Goal: Transaction & Acquisition: Purchase product/service

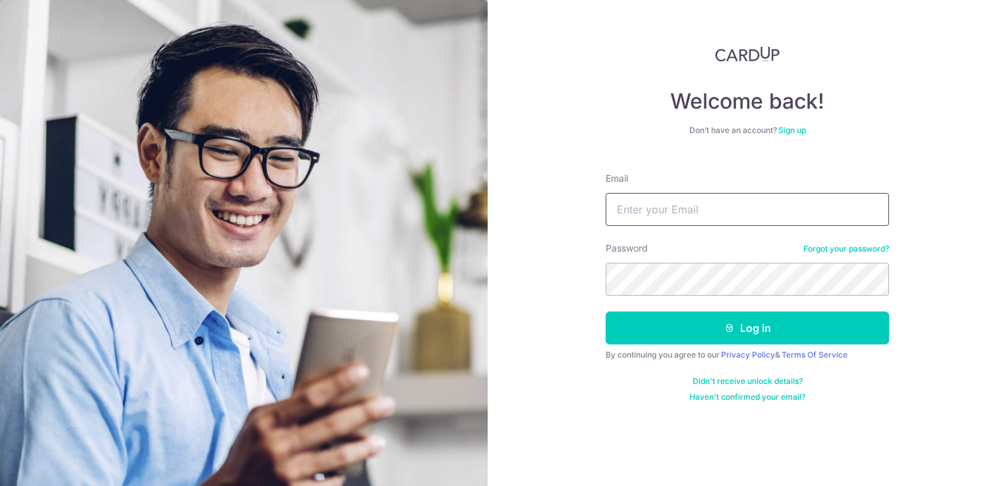
click at [685, 207] on input "Email" at bounding box center [747, 209] width 283 height 33
type input "[EMAIL_ADDRESS][DOMAIN_NAME]"
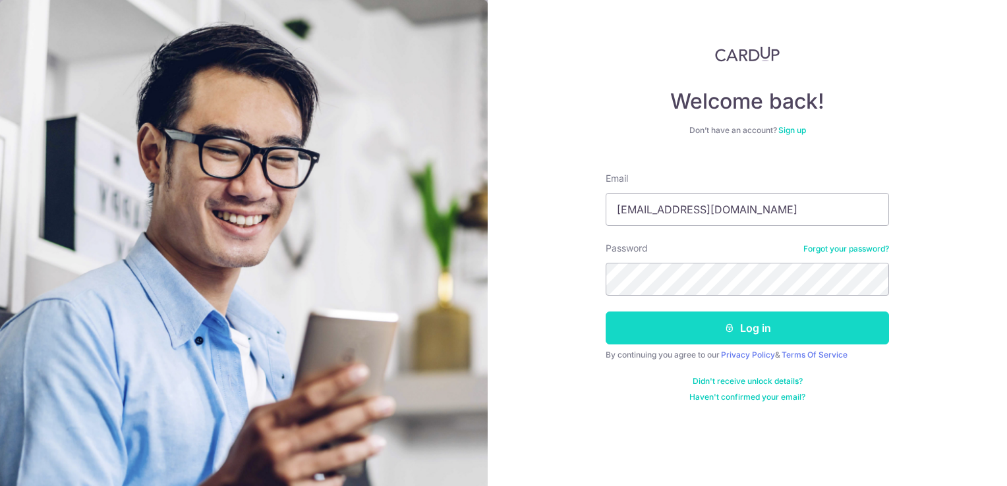
click at [735, 323] on button "Log in" at bounding box center [747, 328] width 283 height 33
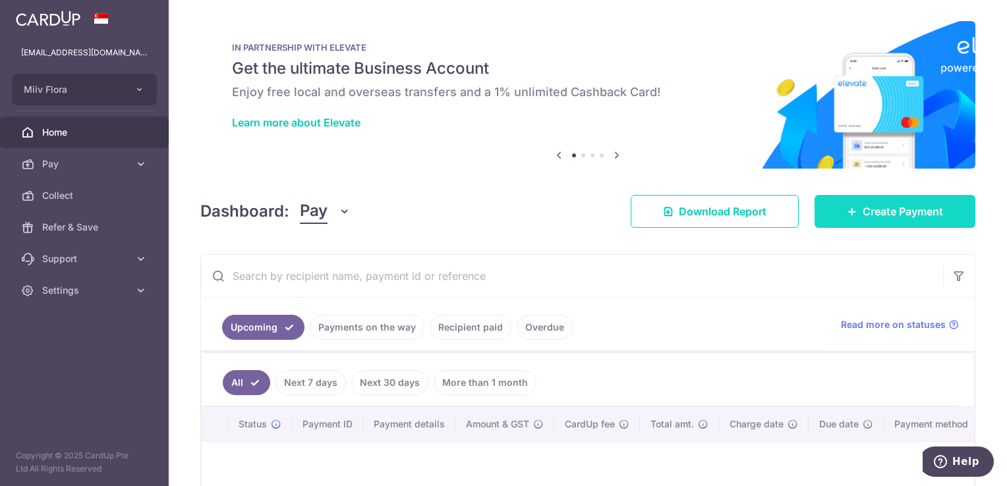
click at [888, 204] on span "Create Payment" at bounding box center [903, 212] width 80 height 16
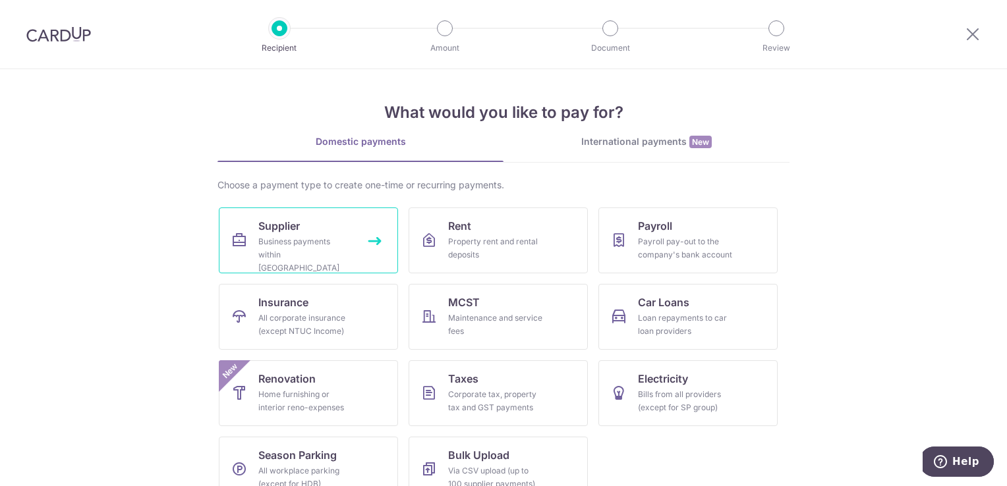
click at [295, 239] on div "Business payments within Singapore" at bounding box center [305, 255] width 95 height 40
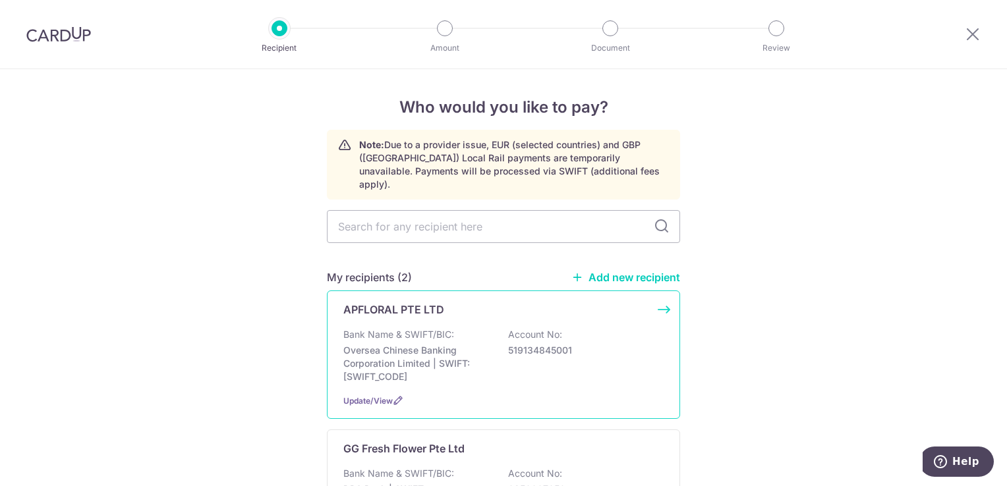
click at [486, 348] on p "Oversea Chinese Banking Corporation Limited | SWIFT: OCBCSGSGXXX" at bounding box center [417, 364] width 148 height 40
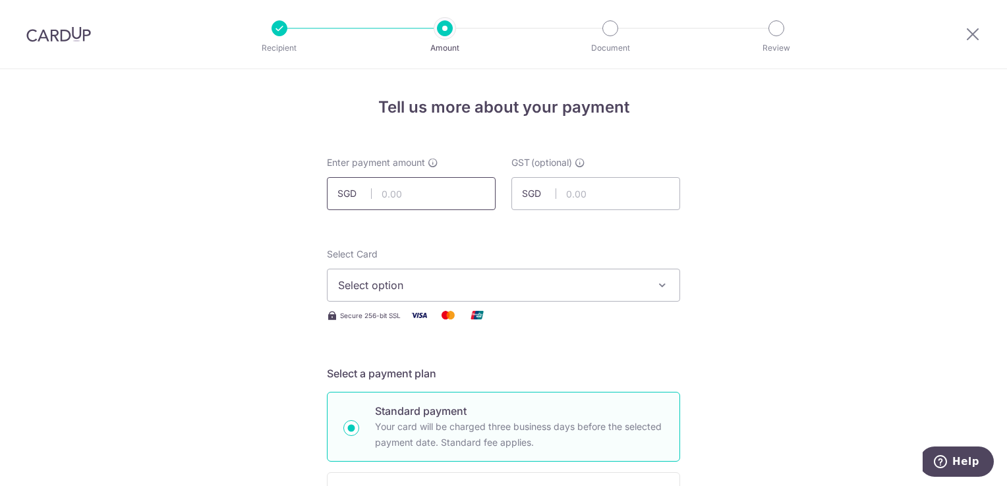
click at [407, 183] on input "text" at bounding box center [411, 193] width 169 height 33
type input "4,394.85"
drag, startPoint x: 759, startPoint y: 247, endPoint x: 717, endPoint y: 242, distance: 42.4
click at [454, 291] on span "Select option" at bounding box center [491, 285] width 307 height 16
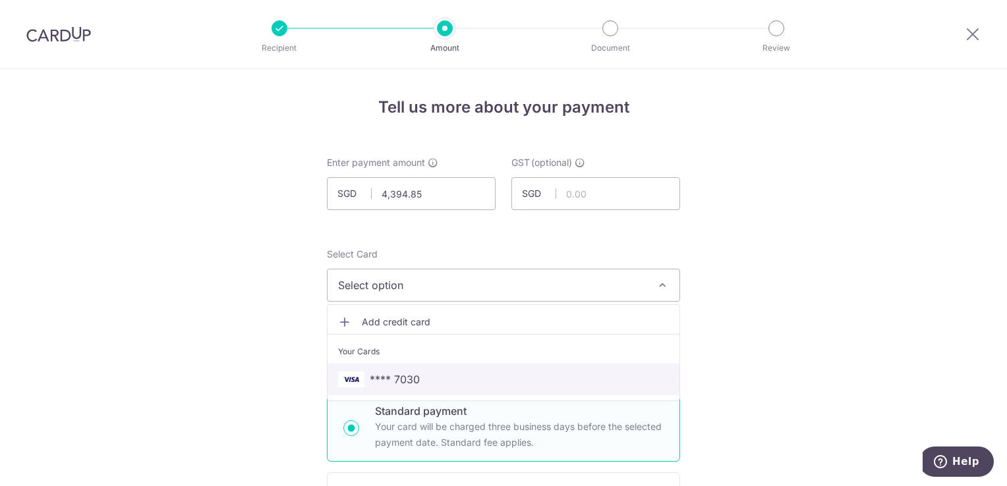
drag, startPoint x: 415, startPoint y: 380, endPoint x: 758, endPoint y: 322, distance: 348.3
click at [415, 380] on span "**** 7030" at bounding box center [395, 380] width 50 height 16
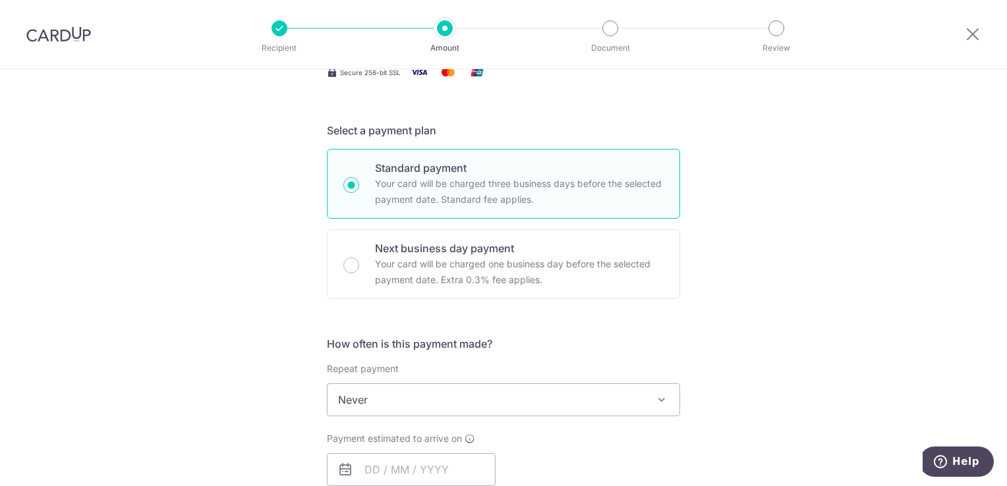
scroll to position [264, 0]
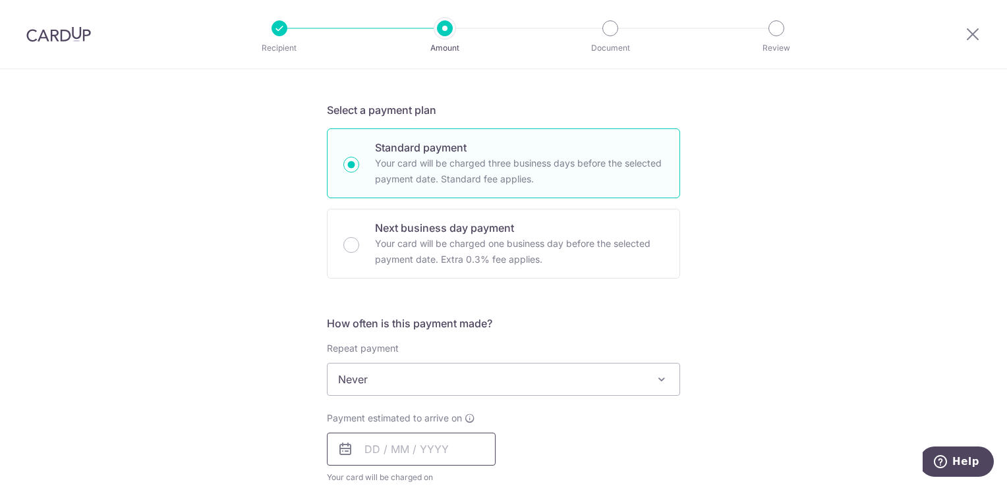
click at [438, 455] on input "text" at bounding box center [411, 449] width 169 height 33
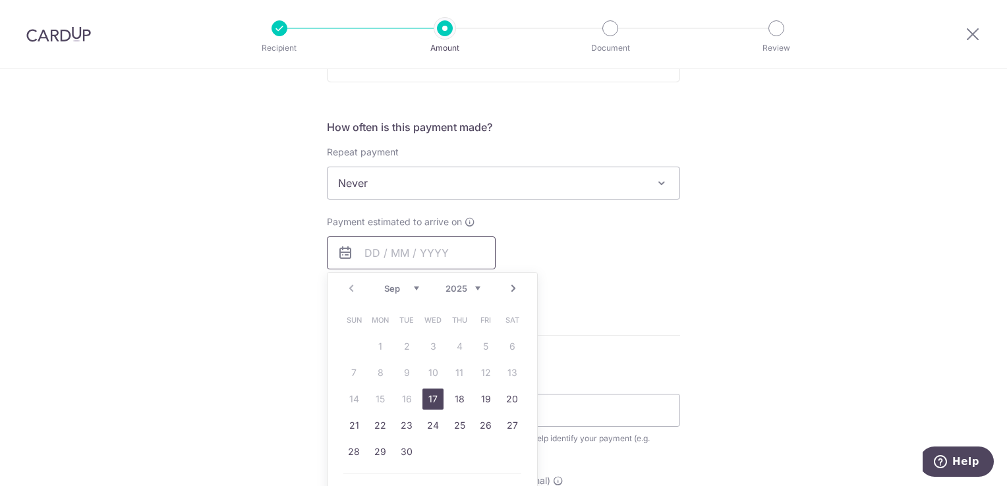
scroll to position [461, 0]
click at [432, 399] on link "17" at bounding box center [433, 398] width 21 height 21
type input "17/09/2025"
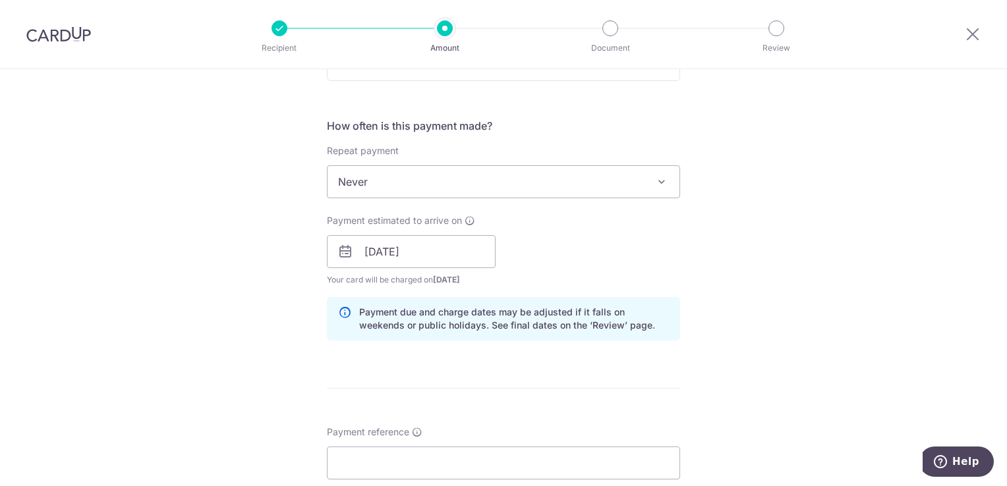
click at [560, 236] on div "Payment estimated to arrive on 17/09/2025 Prev Next Sep Oct Nov Dec 2025 2026 2…" at bounding box center [503, 250] width 369 height 73
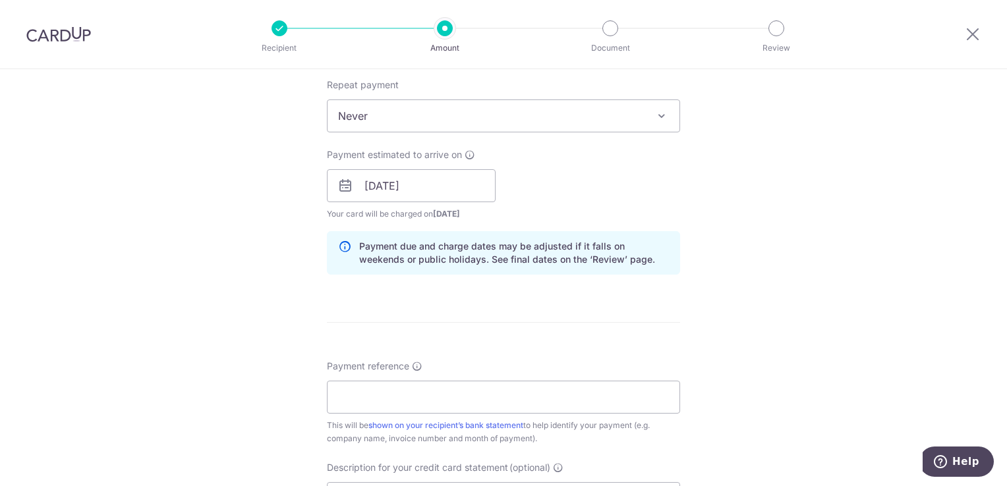
scroll to position [659, 0]
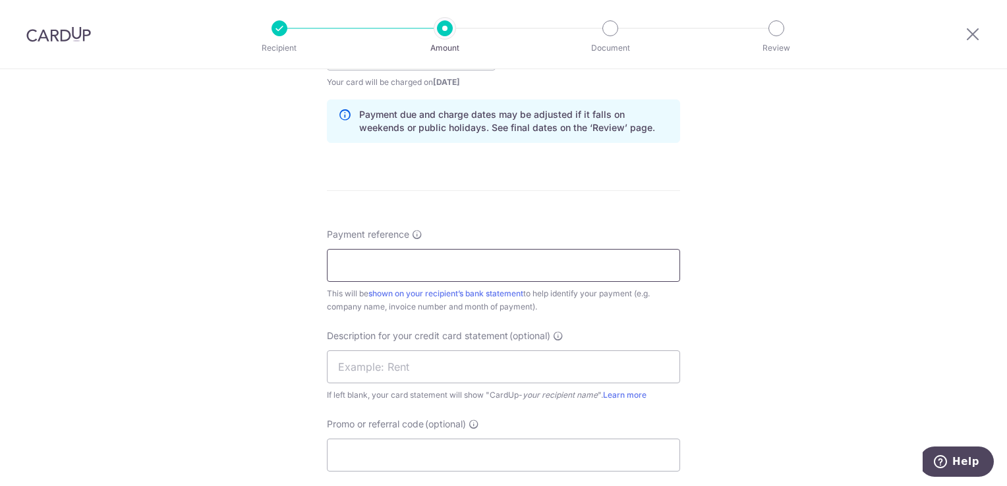
click at [494, 263] on input "Payment reference" at bounding box center [503, 265] width 353 height 33
type input "Miiv AP - Month of July 2025"
type input "BOFF185"
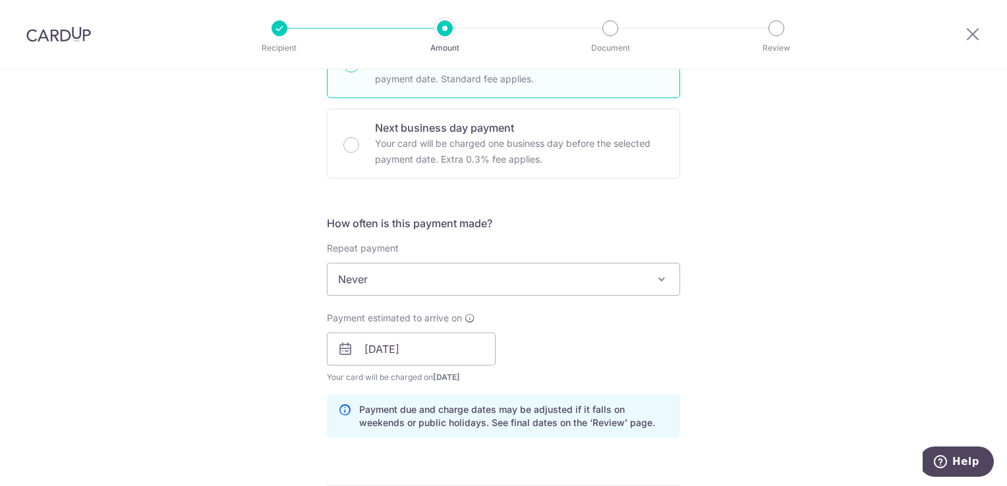
scroll to position [693, 0]
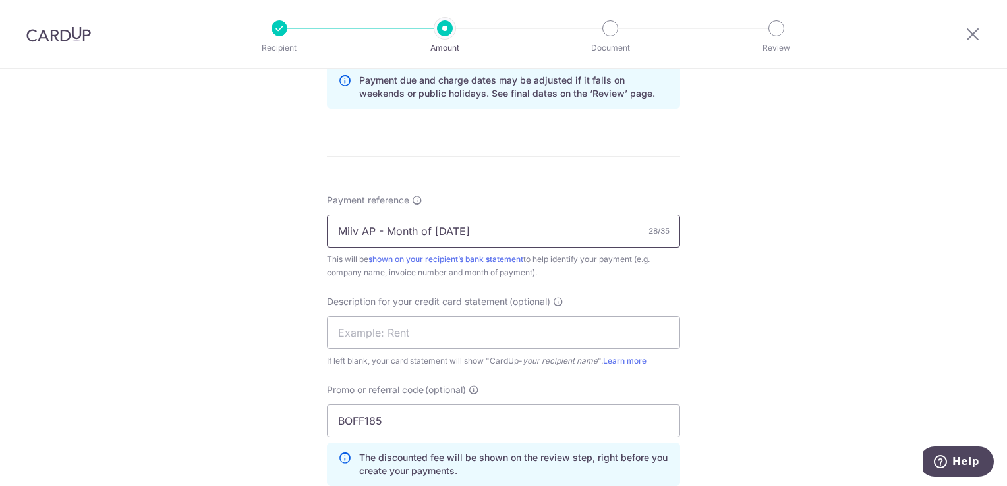
drag, startPoint x: 432, startPoint y: 233, endPoint x: 451, endPoint y: 233, distance: 19.1
click at [451, 233] on input "Miiv AP - Month of July 2025" at bounding box center [503, 231] width 353 height 33
type input "Miiv AP - Month of August 2025"
click at [767, 288] on div "Tell us more about your payment Enter payment amount SGD 4,394.85 4394.85 GST (…" at bounding box center [503, 73] width 1007 height 1394
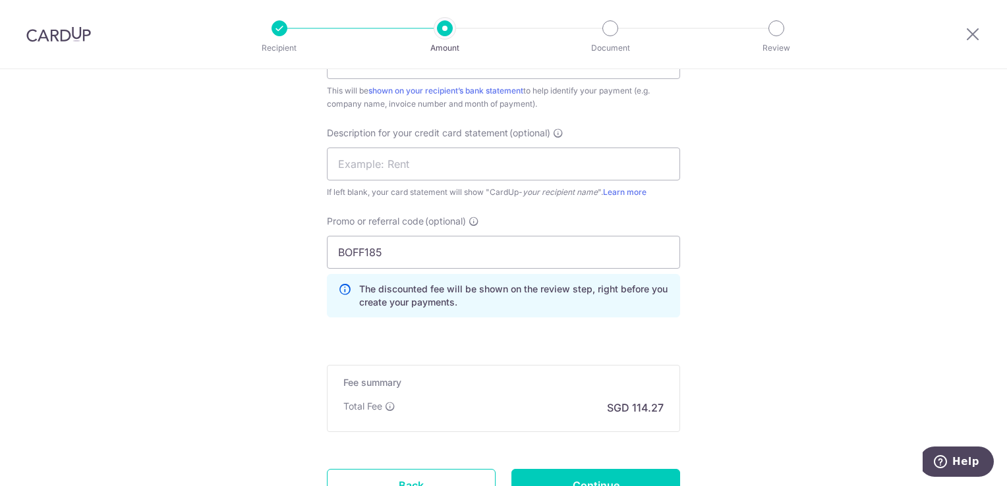
scroll to position [974, 0]
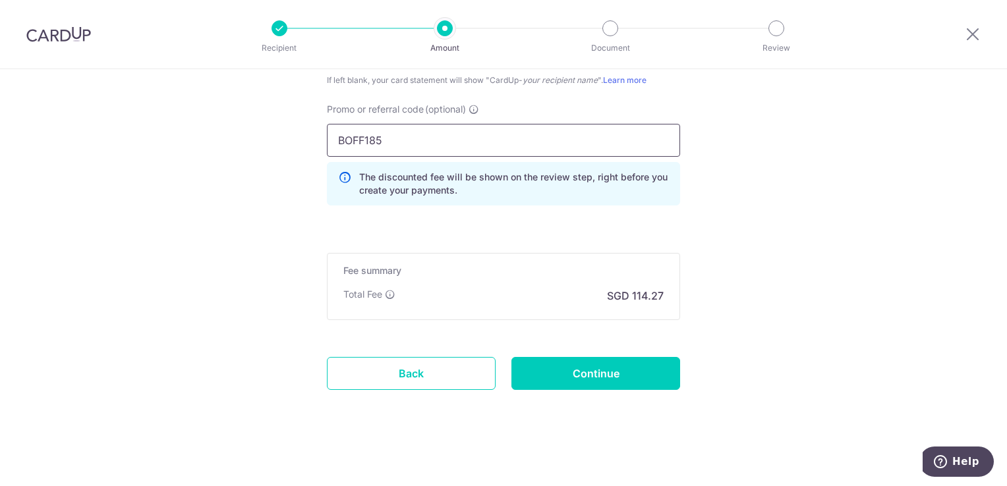
click at [462, 140] on input "BOFF185" at bounding box center [503, 140] width 353 height 33
click at [588, 380] on input "Continue" at bounding box center [595, 373] width 169 height 33
type input "Create Schedule"
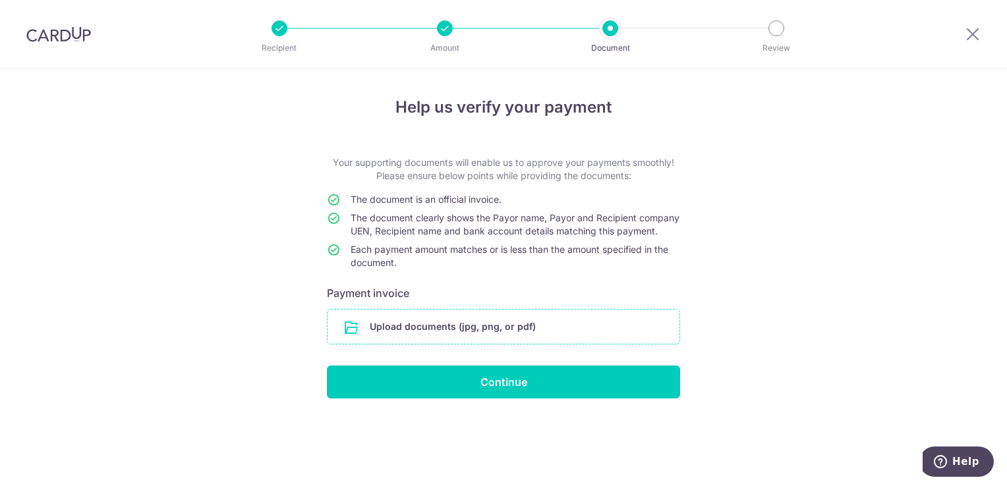
click at [458, 341] on input "file" at bounding box center [504, 327] width 352 height 34
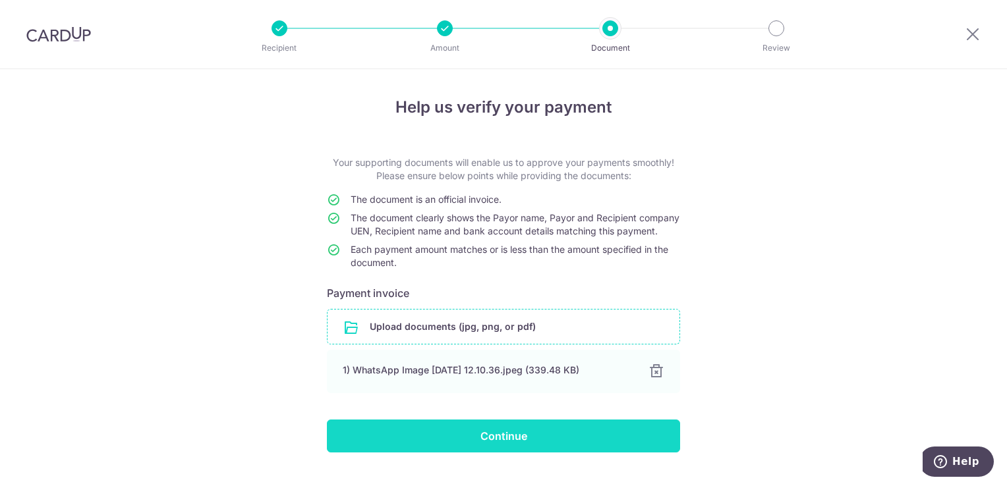
click at [506, 448] on input "Continue" at bounding box center [503, 436] width 353 height 33
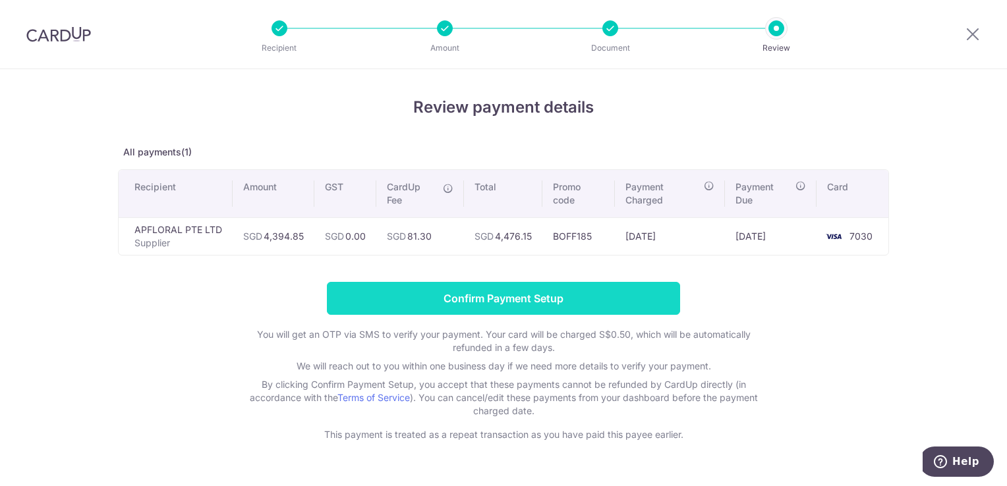
click at [506, 295] on input "Confirm Payment Setup" at bounding box center [503, 298] width 353 height 33
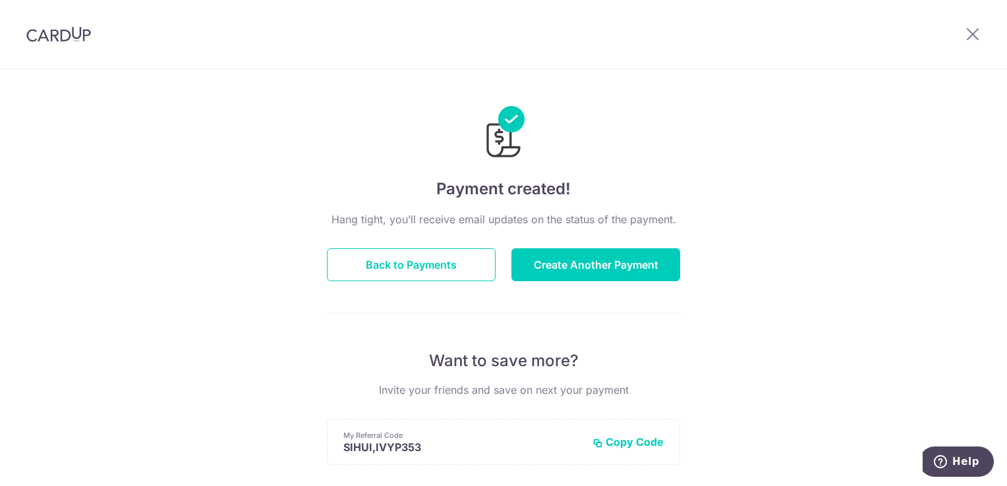
click at [725, 225] on div "Payment created! Hang tight, you’ll receive email updates on the status of the …" at bounding box center [503, 421] width 1007 height 704
click at [452, 263] on button "Back to Payments" at bounding box center [411, 264] width 169 height 33
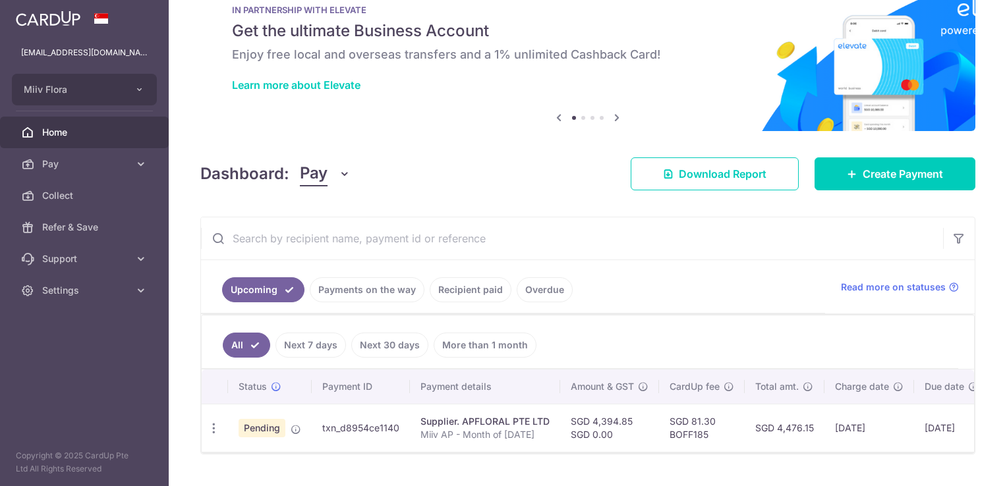
scroll to position [72, 0]
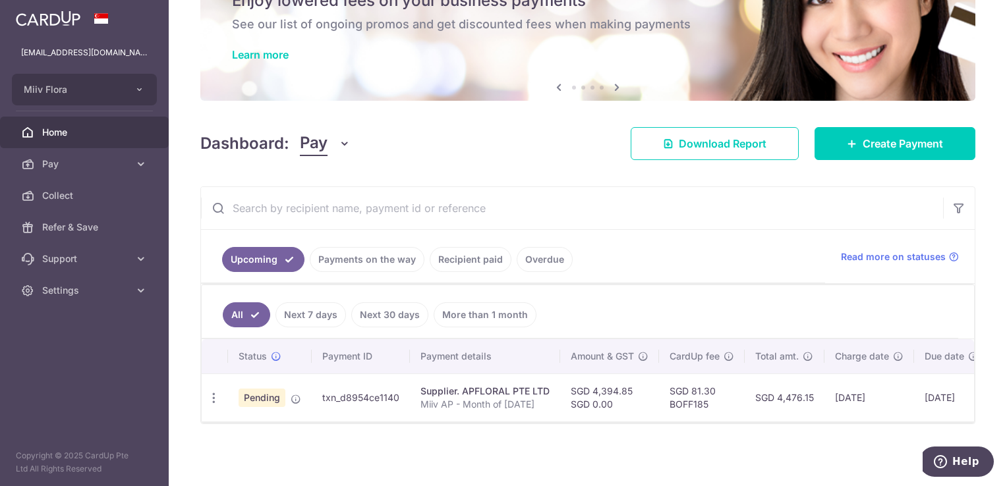
drag, startPoint x: 321, startPoint y: 394, endPoint x: 395, endPoint y: 394, distance: 74.5
click at [395, 394] on td "txn_d8954ce1140" at bounding box center [361, 398] width 98 height 48
copy td "txn_d8954ce1140"
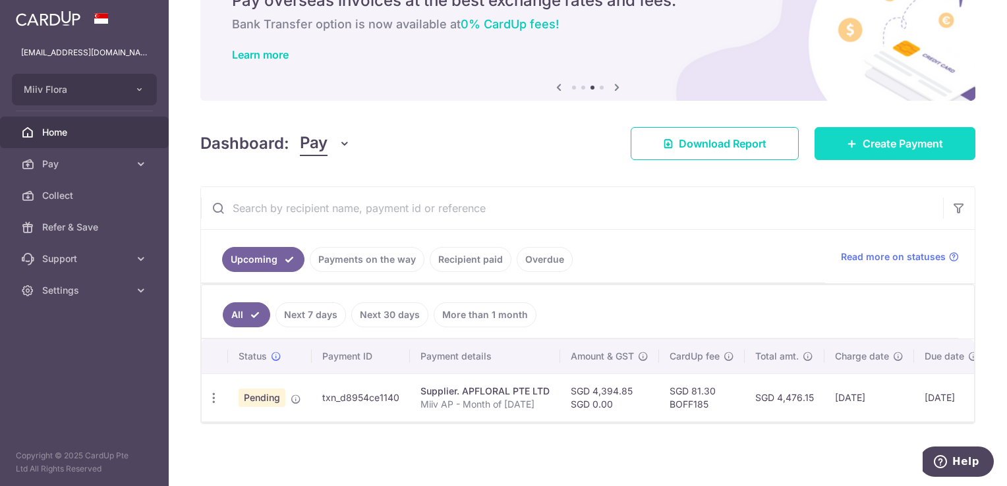
click at [848, 148] on link "Create Payment" at bounding box center [895, 143] width 161 height 33
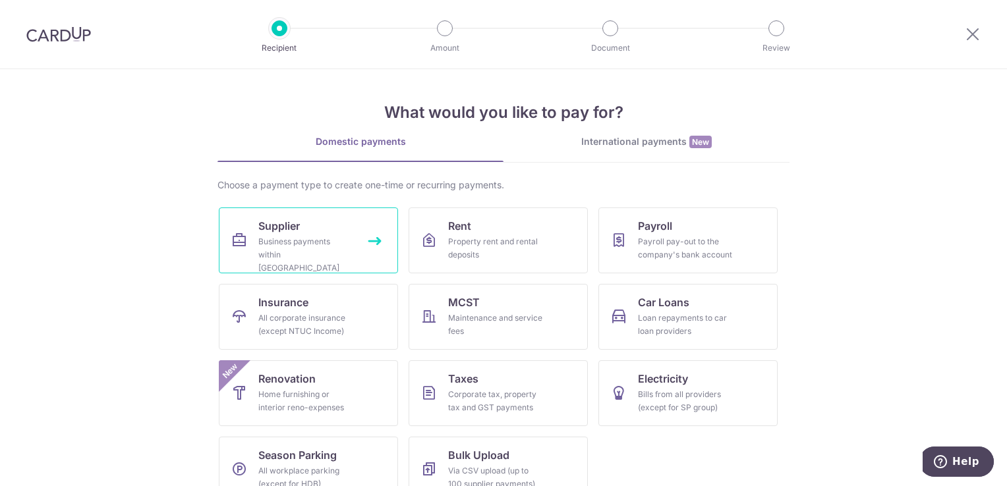
click at [357, 250] on link "Supplier Business payments within Singapore" at bounding box center [308, 241] width 179 height 66
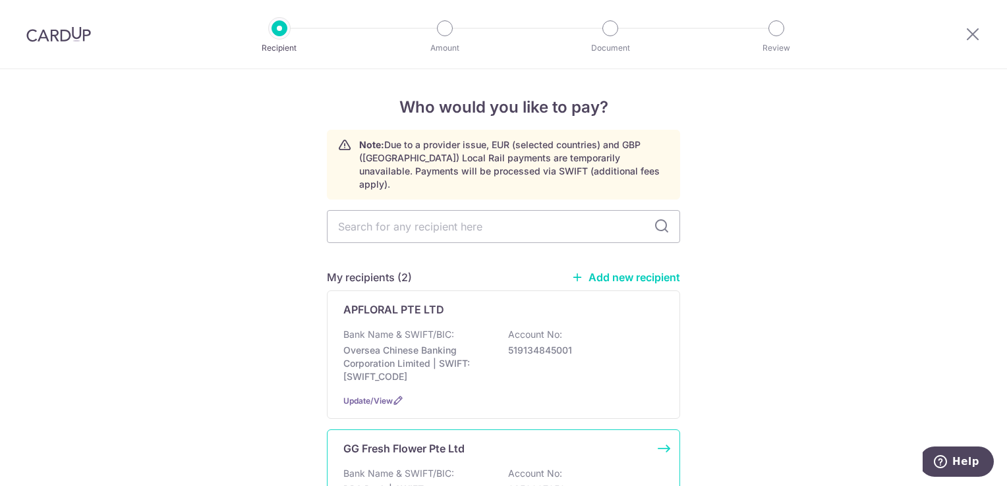
click at [456, 441] on p "GG Fresh Flower Pte Ltd" at bounding box center [403, 449] width 121 height 16
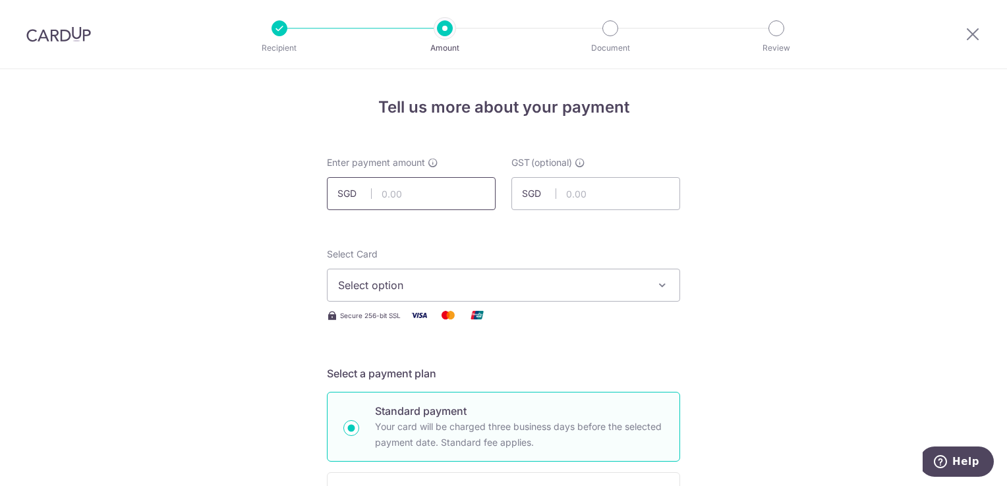
click at [430, 194] on input "text" at bounding box center [411, 193] width 169 height 33
click at [397, 196] on input "text" at bounding box center [411, 193] width 169 height 33
type input "2,421.56"
click at [464, 291] on span "Select option" at bounding box center [491, 285] width 307 height 16
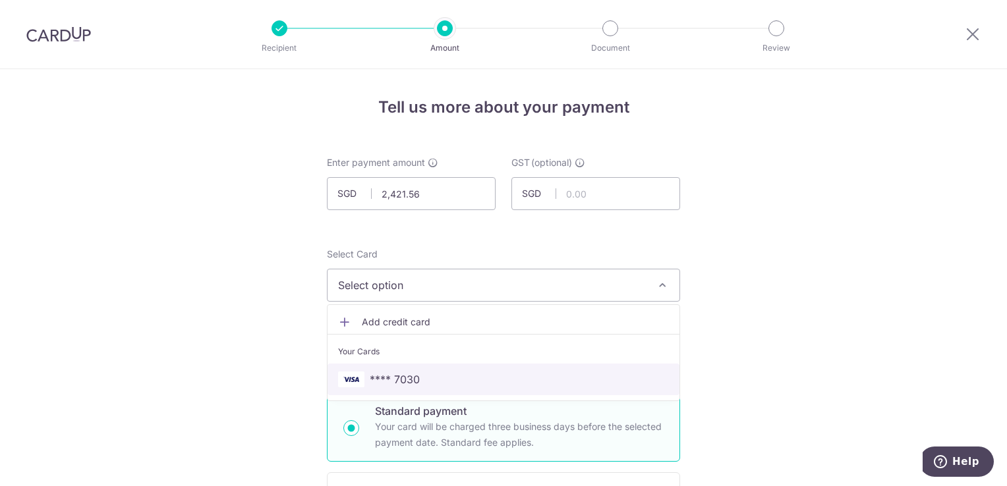
drag, startPoint x: 452, startPoint y: 372, endPoint x: 448, endPoint y: 382, distance: 11.0
click at [452, 372] on span "**** 7030" at bounding box center [503, 380] width 331 height 16
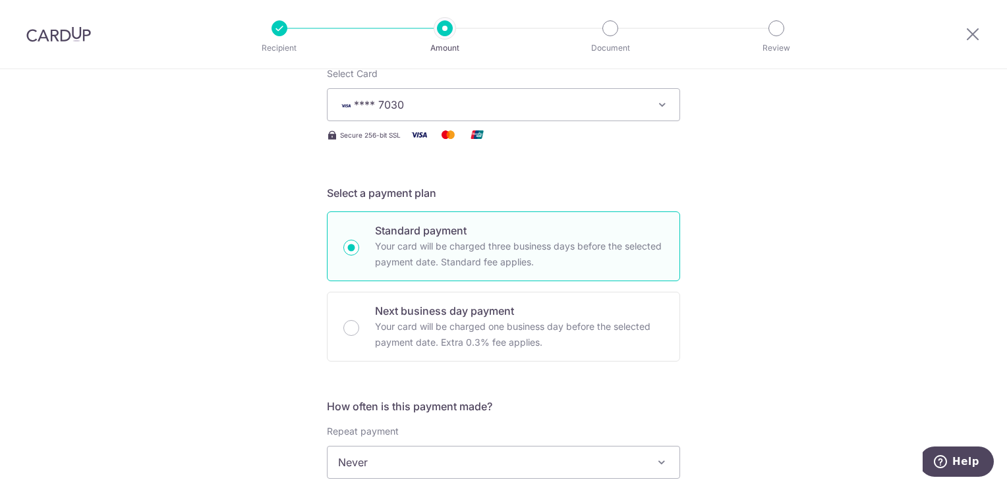
scroll to position [330, 0]
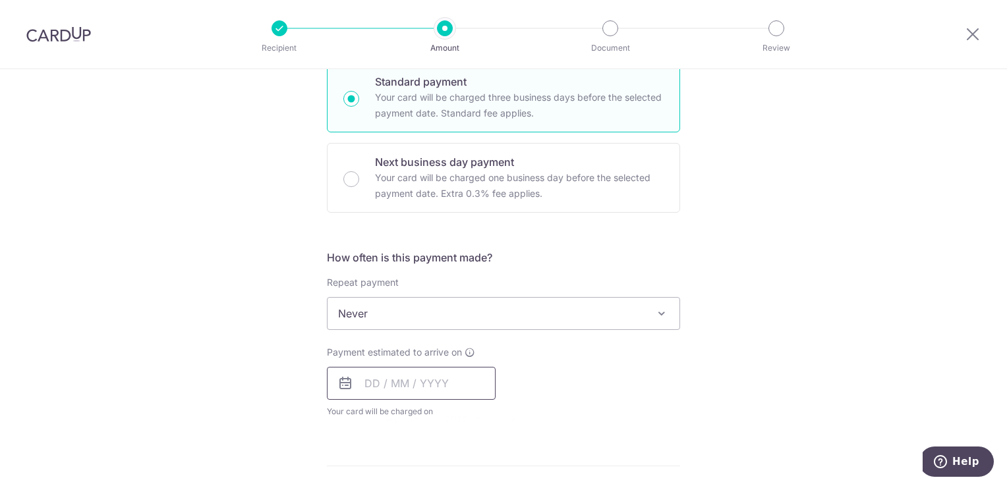
click at [372, 377] on input "text" at bounding box center [411, 383] width 169 height 33
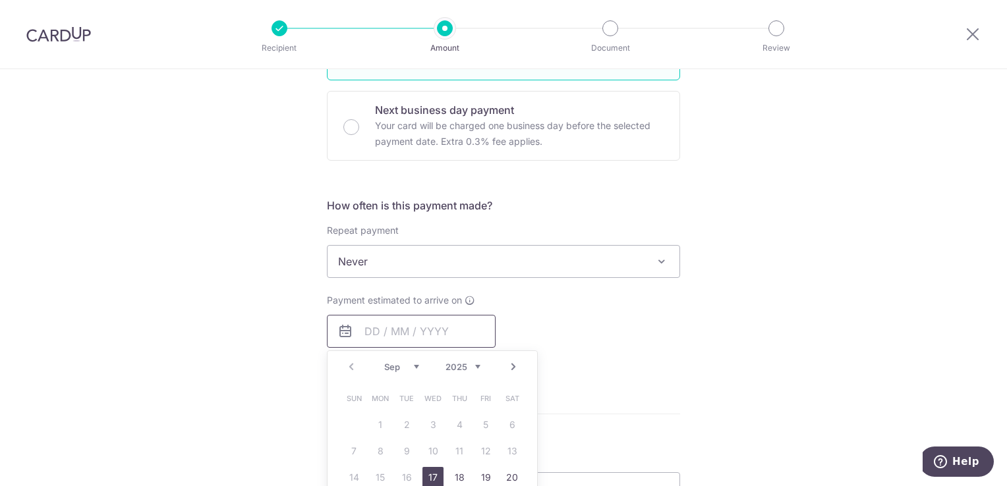
scroll to position [461, 0]
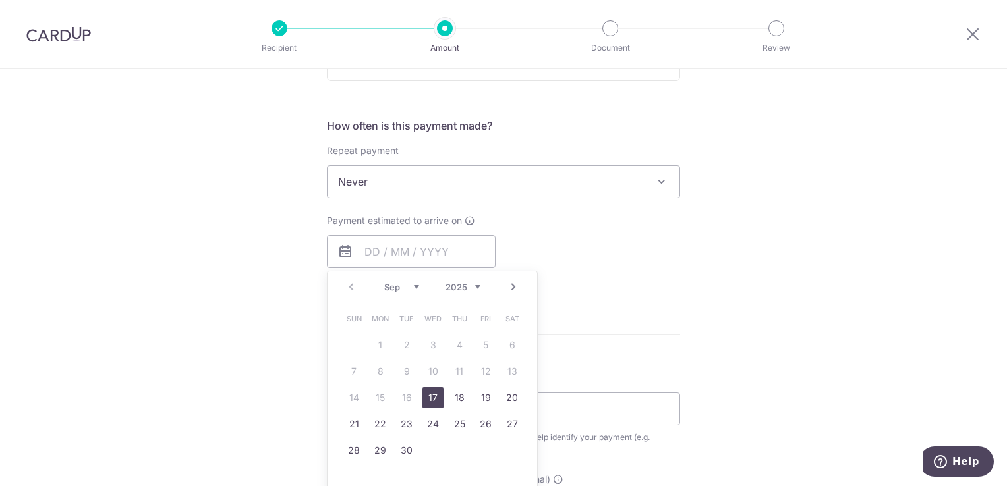
click at [432, 397] on link "17" at bounding box center [433, 398] width 21 height 21
type input "17/09/2025"
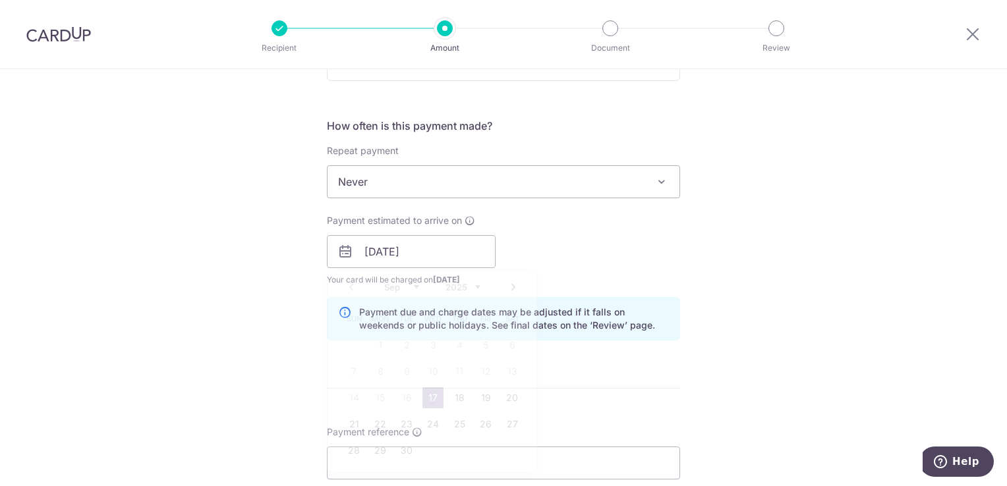
click at [575, 315] on p "Payment due and charge dates may be adjusted if it falls on weekends or public …" at bounding box center [514, 319] width 310 height 26
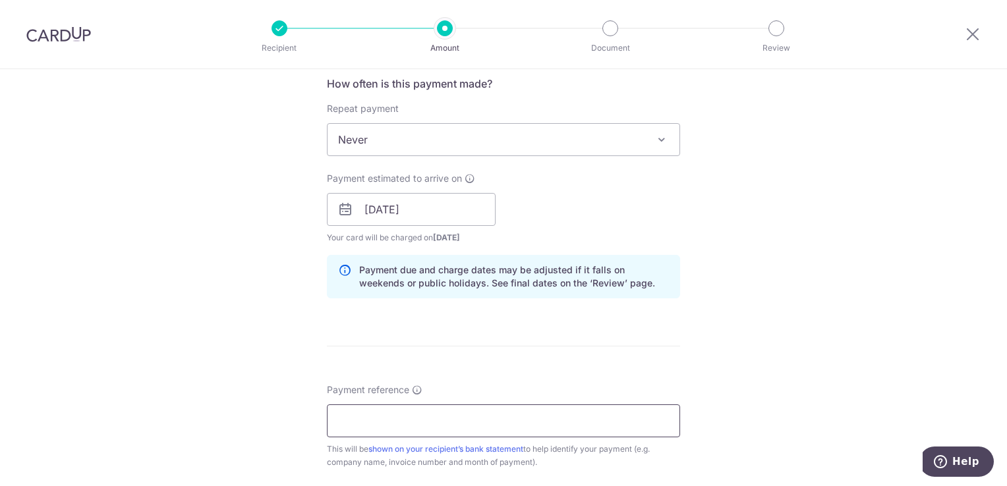
scroll to position [593, 0]
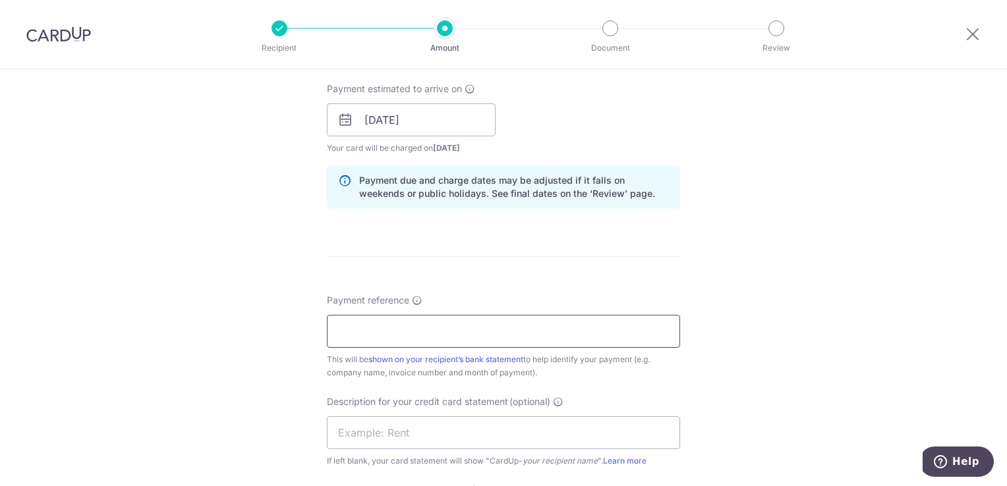
click at [437, 326] on input "Payment reference" at bounding box center [503, 331] width 353 height 33
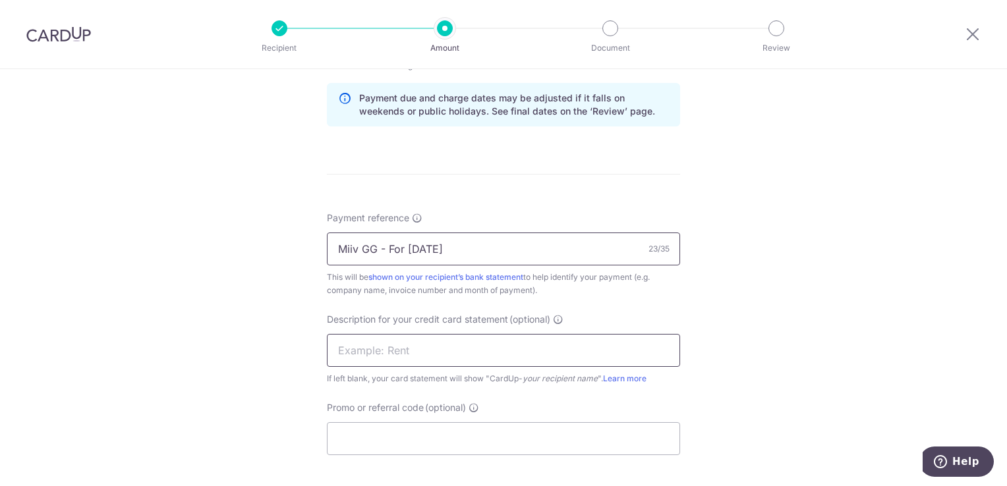
scroll to position [725, 0]
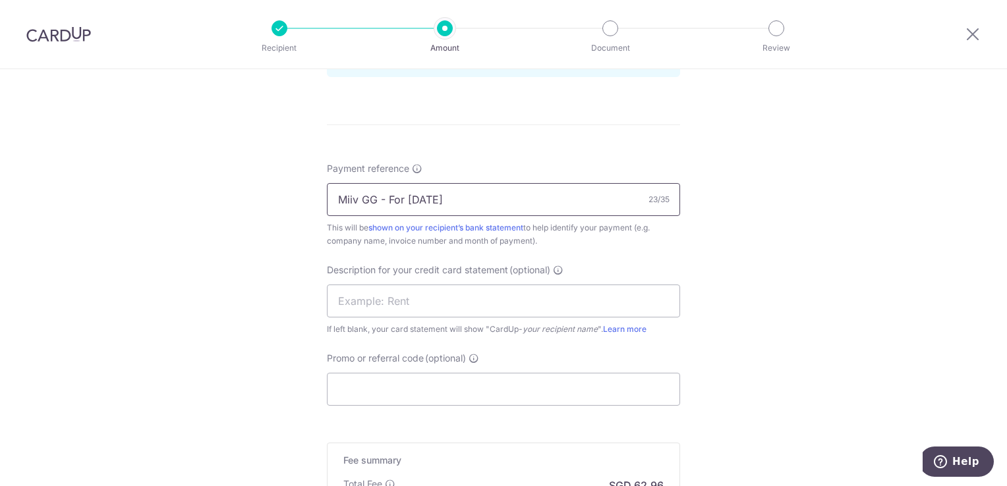
drag, startPoint x: 448, startPoint y: 200, endPoint x: 459, endPoint y: 200, distance: 10.5
click at [459, 200] on input "Miiv GG - For July 2024" at bounding box center [503, 199] width 353 height 33
type input "Miiv GG - For July 2025"
click at [693, 175] on div "Tell us more about your payment Enter payment amount SGD 2,421.56 2421.56 GST (…" at bounding box center [503, 11] width 1007 height 1335
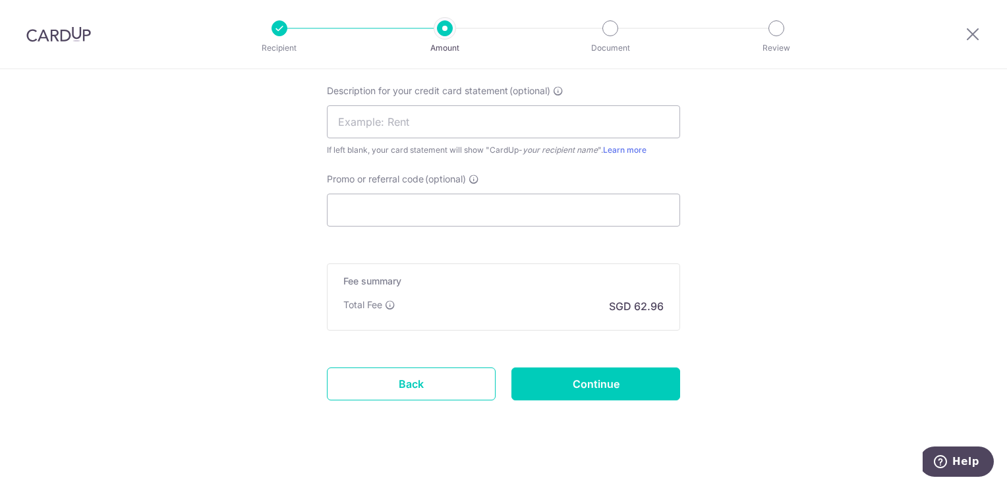
scroll to position [915, 0]
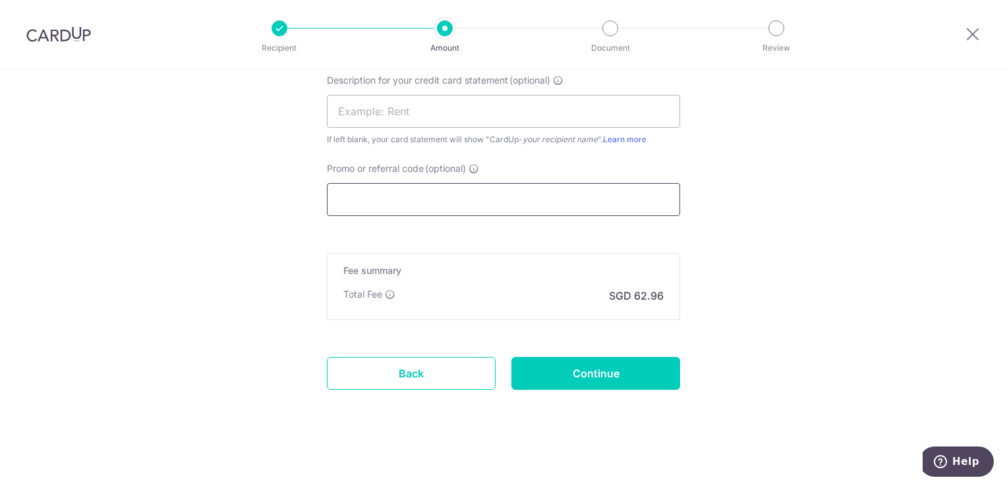
click at [444, 198] on input "Promo or referral code (optional)" at bounding box center [503, 199] width 353 height 33
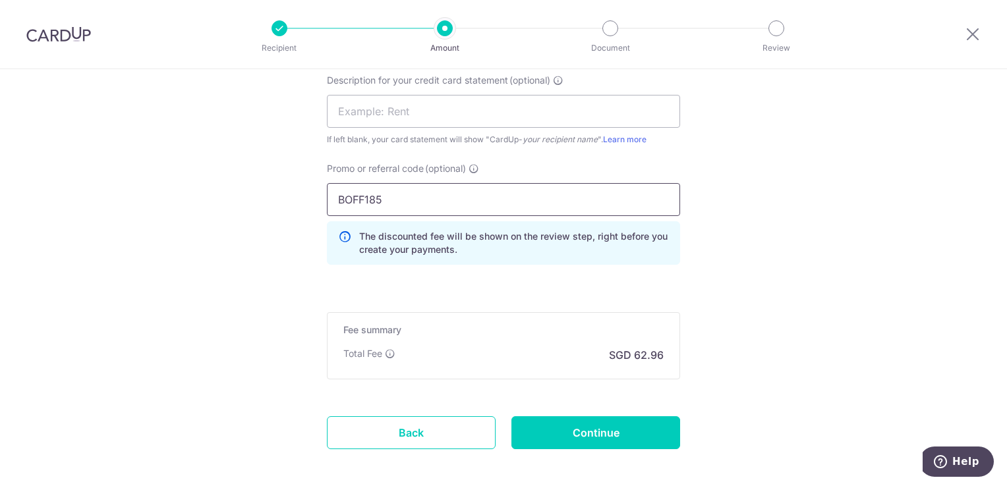
type input "BOFF185"
click at [616, 430] on input "Continue" at bounding box center [595, 433] width 169 height 33
type input "Create Schedule"
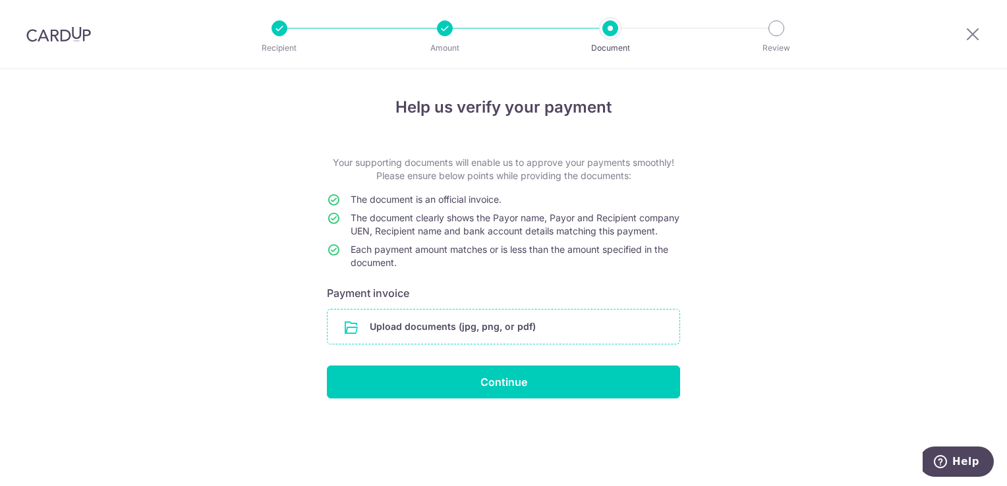
click at [398, 344] on input "file" at bounding box center [504, 327] width 352 height 34
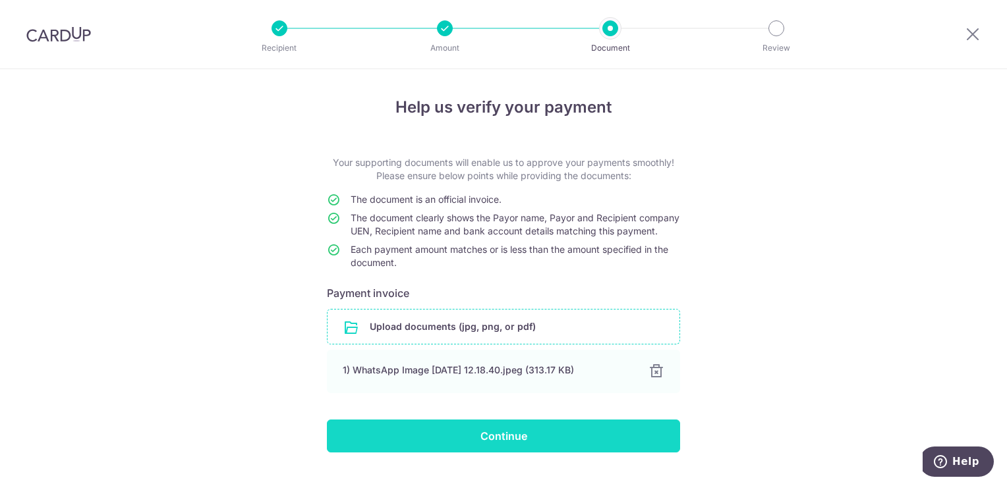
click at [485, 447] on input "Continue" at bounding box center [503, 436] width 353 height 33
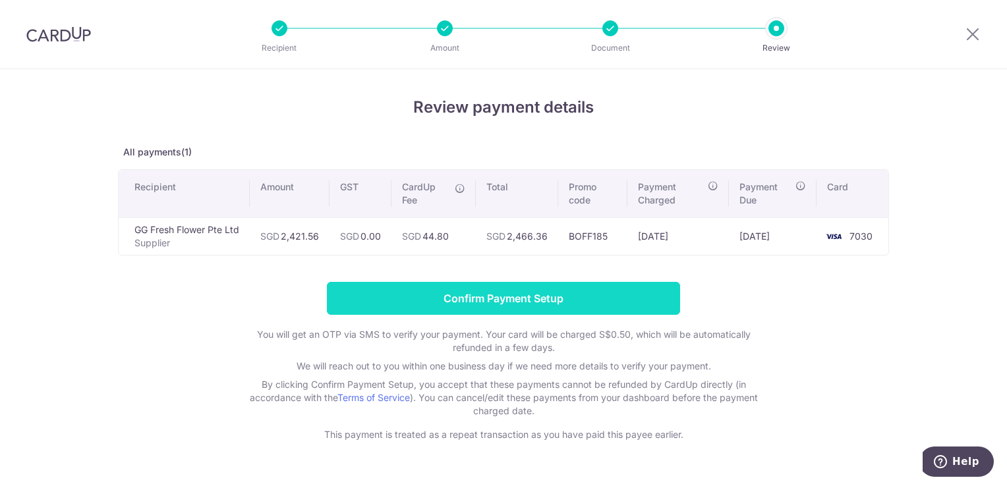
click at [504, 299] on input "Confirm Payment Setup" at bounding box center [503, 298] width 353 height 33
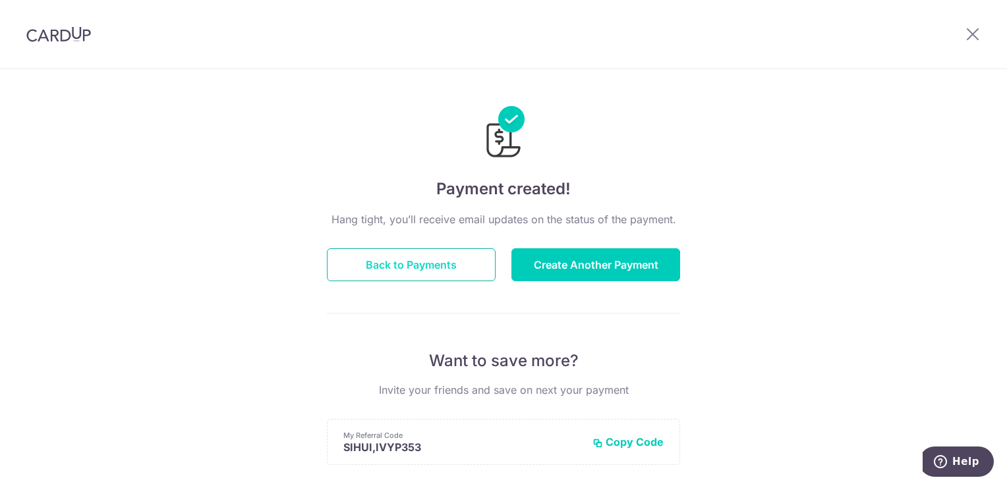
click at [449, 268] on button "Back to Payments" at bounding box center [411, 264] width 169 height 33
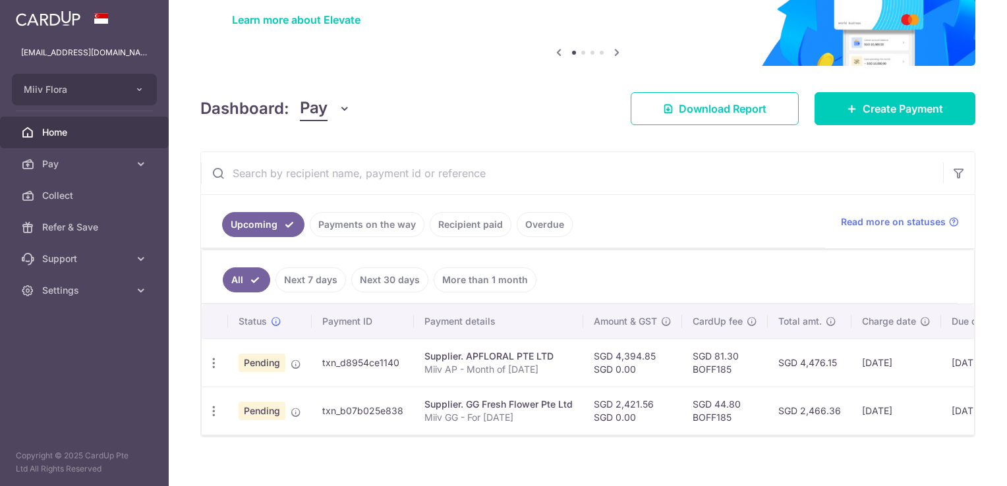
scroll to position [120, 0]
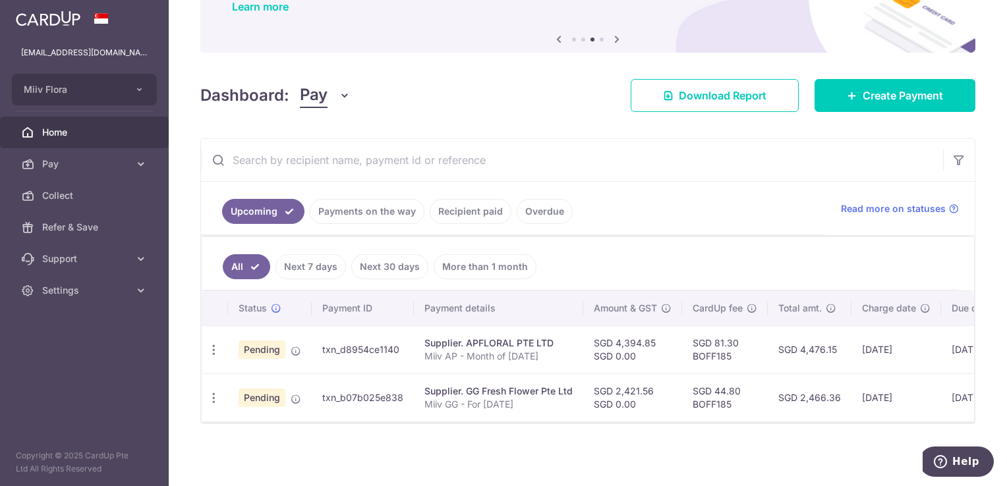
drag, startPoint x: 320, startPoint y: 390, endPoint x: 406, endPoint y: 390, distance: 85.7
click at [406, 390] on td "txn_b07b025e838" at bounding box center [363, 398] width 102 height 48
copy td "txn_b07b025e838"
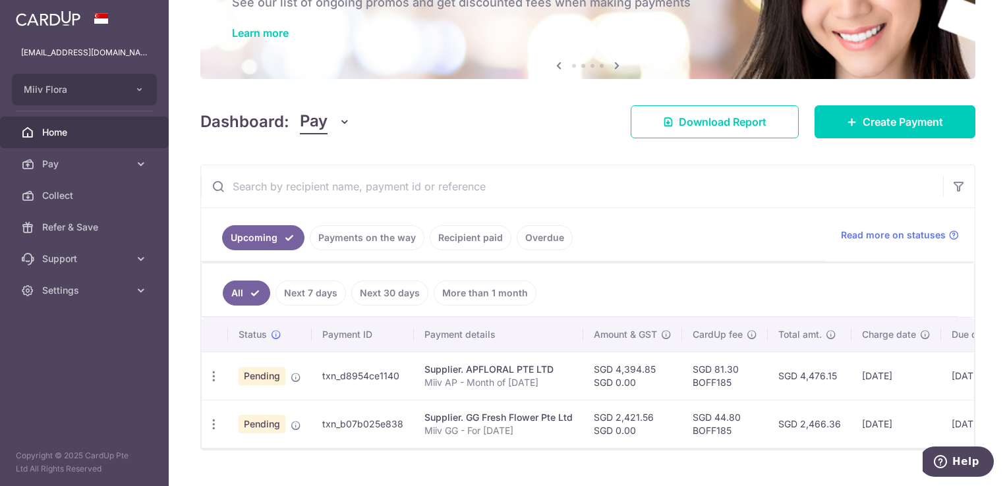
scroll to position [0, 0]
